Goal: Task Accomplishment & Management: Complete application form

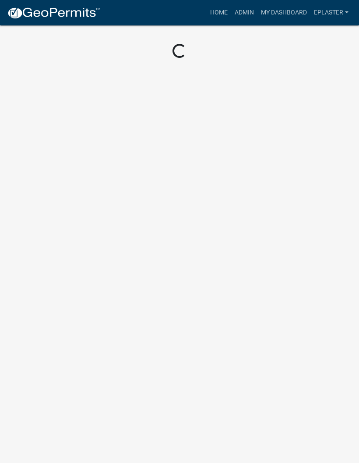
click at [243, 11] on link "Admin" at bounding box center [244, 12] width 26 height 17
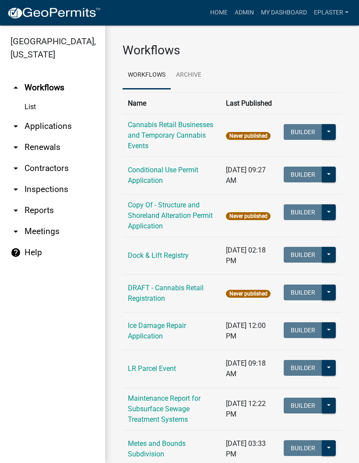
click at [70, 191] on link "arrow_drop_down Inspections" at bounding box center [52, 189] width 105 height 21
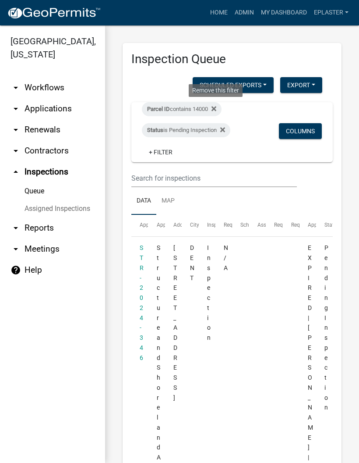
click at [216, 107] on icon at bounding box center [214, 108] width 5 height 5
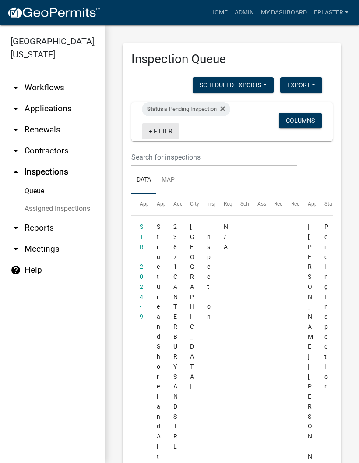
click at [161, 131] on link "+ Filter" at bounding box center [161, 131] width 38 height 16
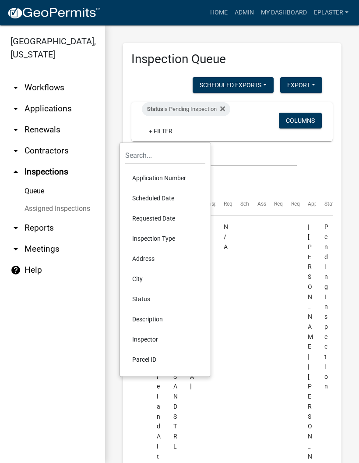
click at [169, 180] on li "Application Number" at bounding box center [165, 178] width 80 height 20
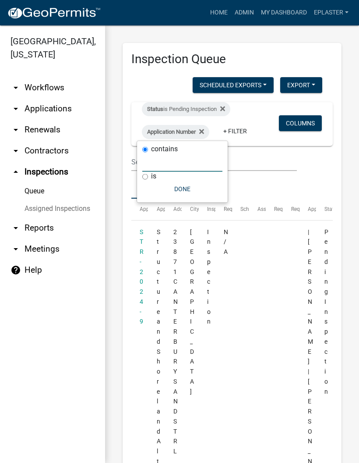
click at [179, 163] on input "text" at bounding box center [182, 163] width 80 height 18
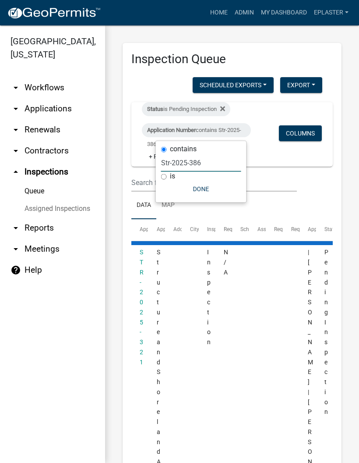
type input "Str-2025-386"
click at [206, 179] on div "is" at bounding box center [201, 176] width 80 height 9
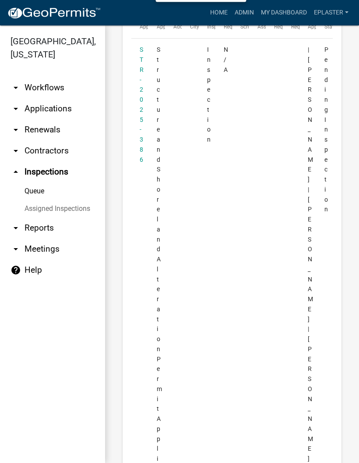
scroll to position [203, 0]
click at [143, 64] on link "STR-2025-386" at bounding box center [142, 103] width 4 height 117
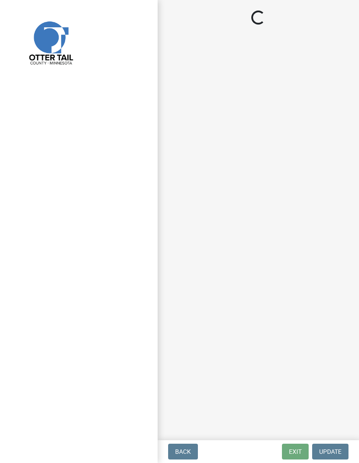
select select "710d5f49-2663-4e73-9718-d0c4e189f5ed"
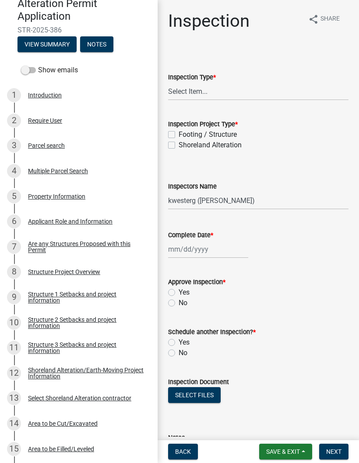
scroll to position [101, 0]
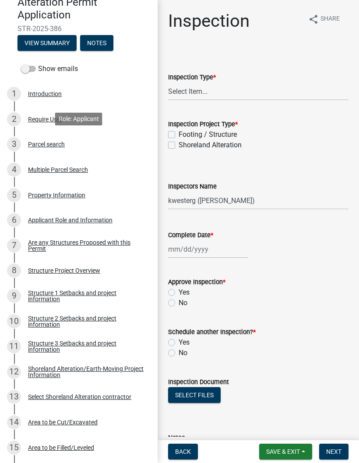
click at [86, 143] on div "3 Parcel search" at bounding box center [75, 144] width 137 height 14
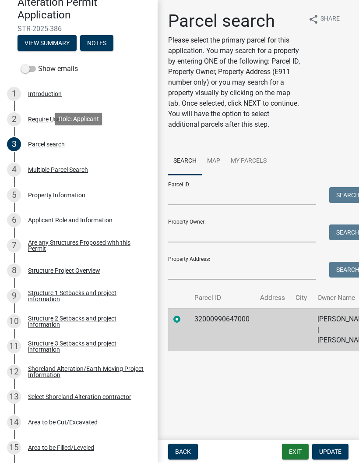
click at [294, 451] on button "Exit" at bounding box center [295, 452] width 27 height 16
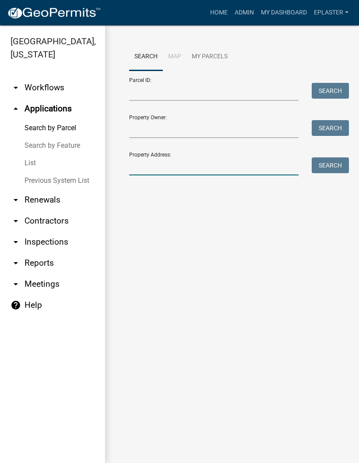
click at [216, 160] on input "Property Address:" at bounding box center [214, 166] width 170 height 18
type input "41061"
click at [332, 166] on button "Search" at bounding box center [330, 165] width 37 height 16
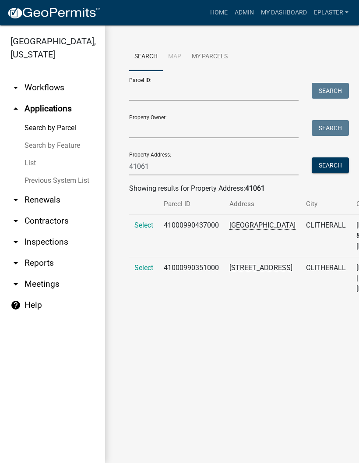
click at [153, 272] on span "Select" at bounding box center [144, 267] width 19 height 8
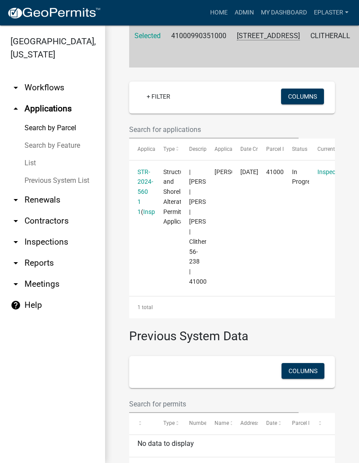
scroll to position [195, 0]
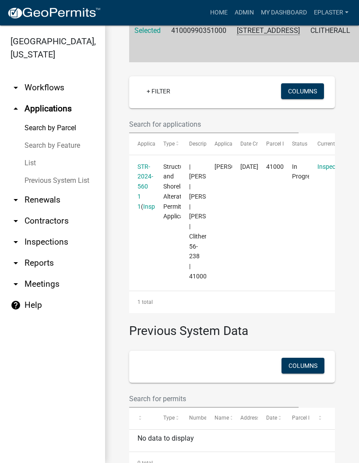
click at [136, 199] on datatable-body-cell "STR-2024-560 1 1 ( Inspections )" at bounding box center [142, 221] width 26 height 132
click at [145, 195] on link "STR-2024-560 1 1" at bounding box center [146, 186] width 16 height 47
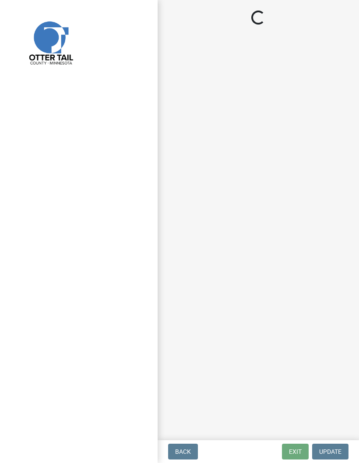
select select "710d5f49-2663-4e73-9718-d0c4e189f5ed"
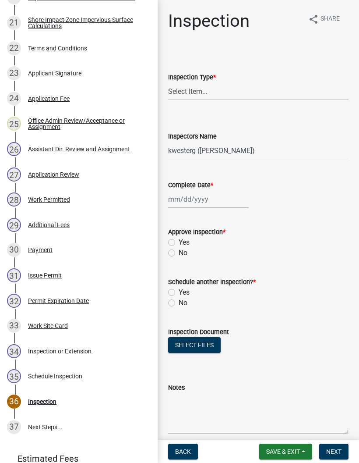
scroll to position [676, 0]
click at [120, 194] on div "28 Work Permitted" at bounding box center [75, 200] width 137 height 14
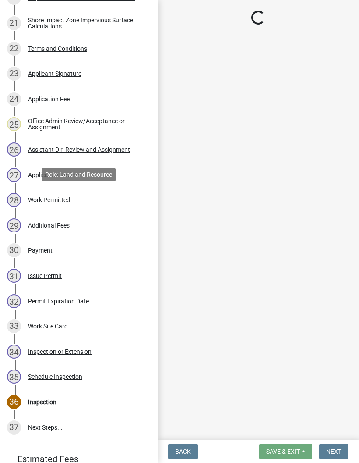
select select "f6a741f6-6d10-4601-9562-2e8ce244b7e0"
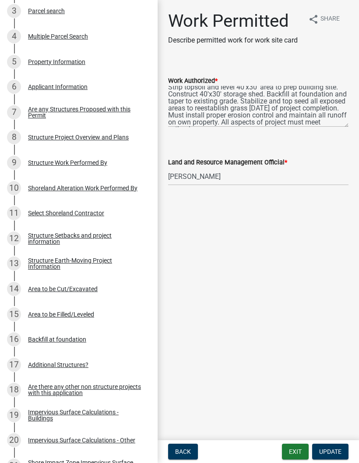
scroll to position [234, 0]
click at [120, 136] on div "Structure Project Overview and Plans" at bounding box center [78, 137] width 101 height 6
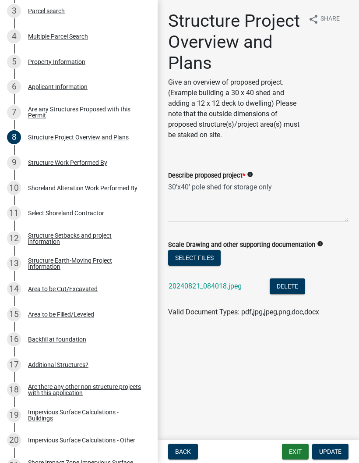
click at [222, 278] on li "20240821_084018.jpeg Delete" at bounding box center [258, 287] width 181 height 32
click at [230, 288] on link "20240821_084018.jpeg" at bounding box center [205, 286] width 73 height 8
click at [128, 237] on div "Structure Setbacks and project information" at bounding box center [86, 238] width 116 height 12
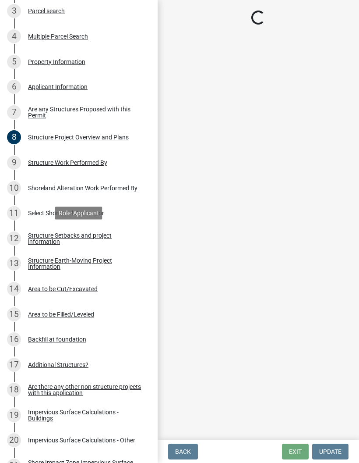
select select "25a02ecf-16f8-4dec-ac47-822d39ad9576"
select select "c185e313-3403-4239-bd61-bb563c58a77a"
select select "e560a688-e561-477d-b756-2b3ad714d8bd"
select select "11af29a1-e0ac-4aba-ab92-f1c9c880dc9f"
select select "e80e3e2c-e9d0-4b64-95b5-c0b12854bba2"
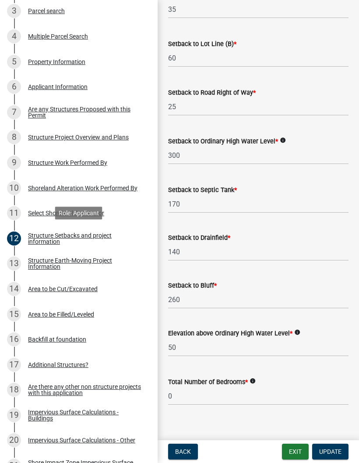
scroll to position [598, 0]
click at [298, 456] on button "Exit" at bounding box center [295, 452] width 27 height 16
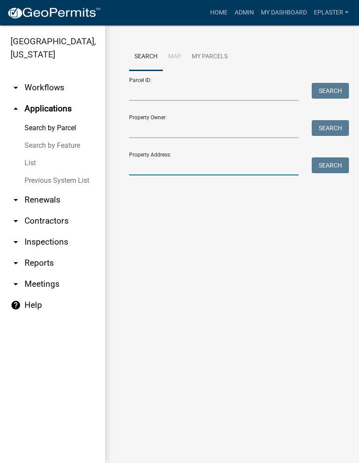
click at [174, 165] on input "Property Address:" at bounding box center [214, 166] width 170 height 18
type input "30877"
click at [335, 167] on button "Search" at bounding box center [330, 165] width 37 height 16
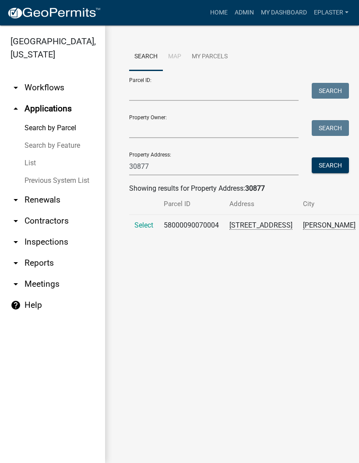
click at [144, 229] on span "Select" at bounding box center [144, 225] width 19 height 8
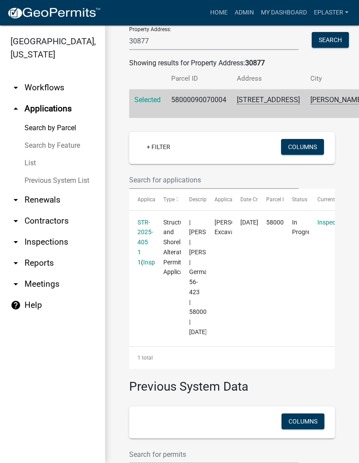
scroll to position [240, 0]
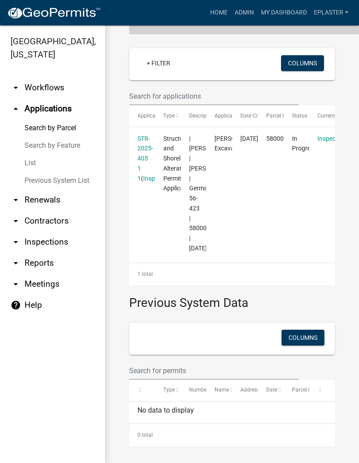
click at [143, 140] on link "STR-2025-405 1 1" at bounding box center [146, 158] width 16 height 47
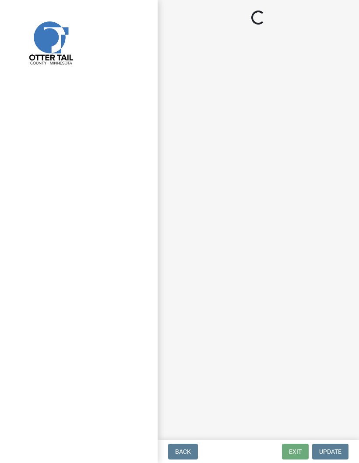
select select "710d5f49-2663-4e73-9718-d0c4e189f5ed"
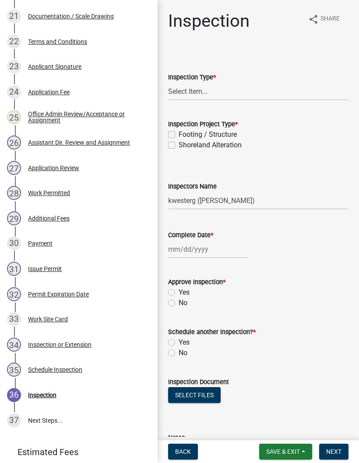
scroll to position [691, 0]
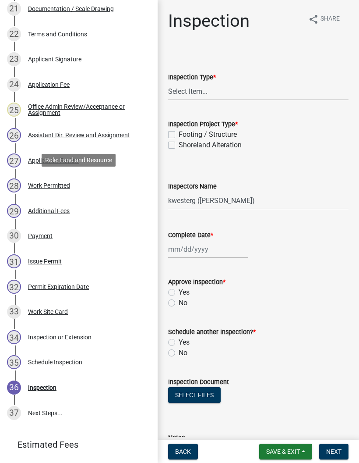
click at [109, 181] on div "28 Work Permitted" at bounding box center [75, 185] width 137 height 14
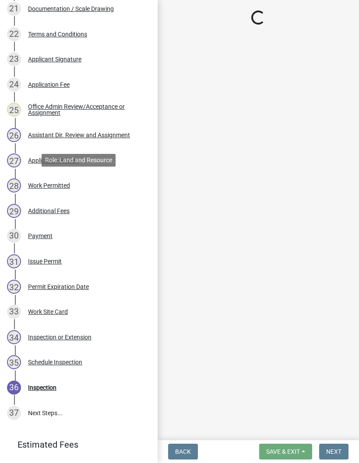
select select "b1ab52ec-9759-48a2-a5bb-a8b7da6cd639"
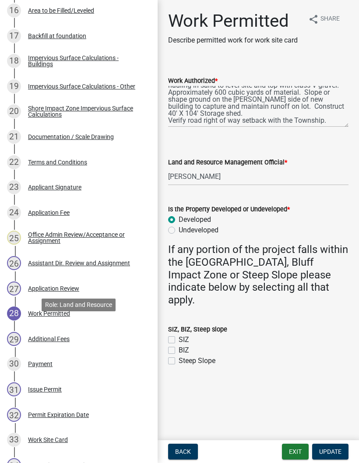
scroll to position [546, 0]
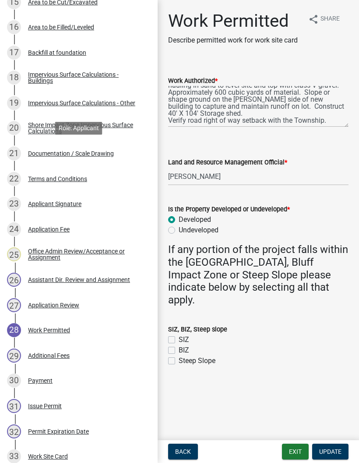
click at [124, 153] on div "21 Documentation / Scale Drawing" at bounding box center [75, 153] width 137 height 14
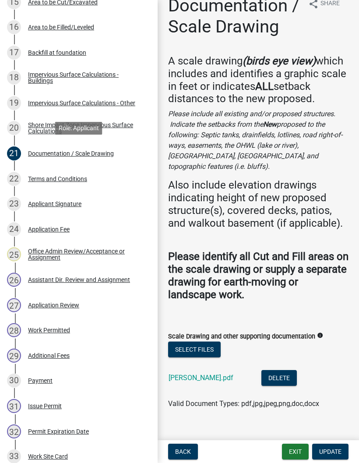
scroll to position [15, 0]
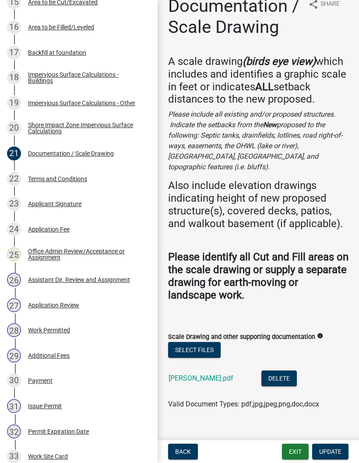
click at [175, 374] on link "[PERSON_NAME].pdf" at bounding box center [201, 378] width 65 height 8
